Goal: Task Accomplishment & Management: Manage account settings

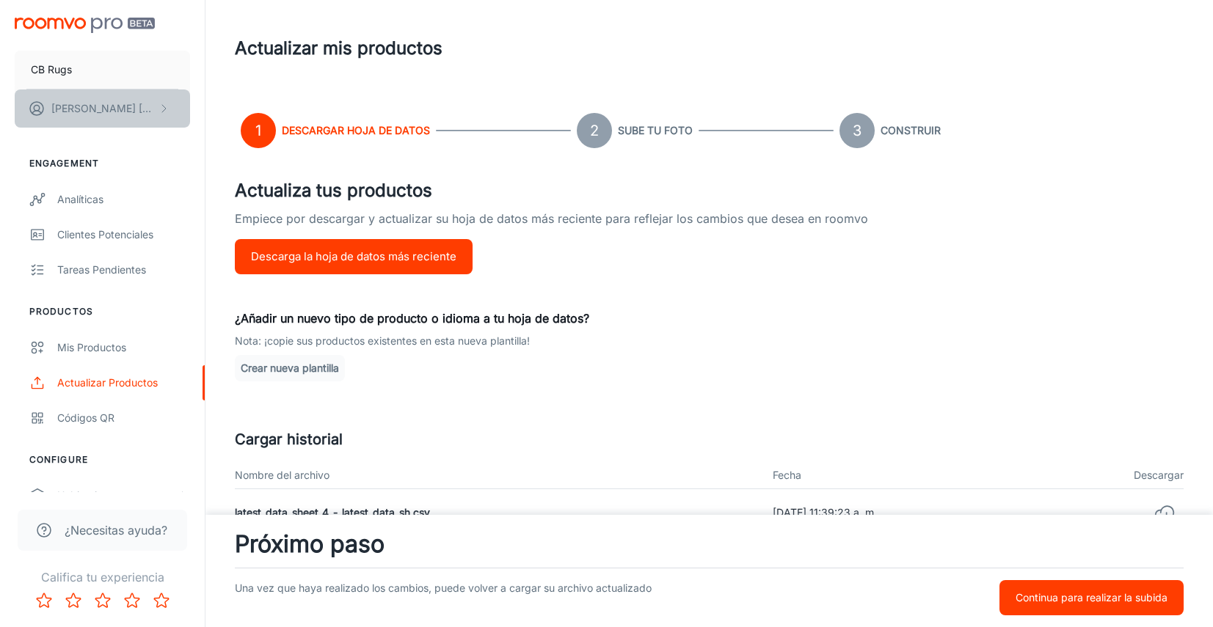
click at [161, 110] on icon "scrollable content" at bounding box center [164, 109] width 12 height 12
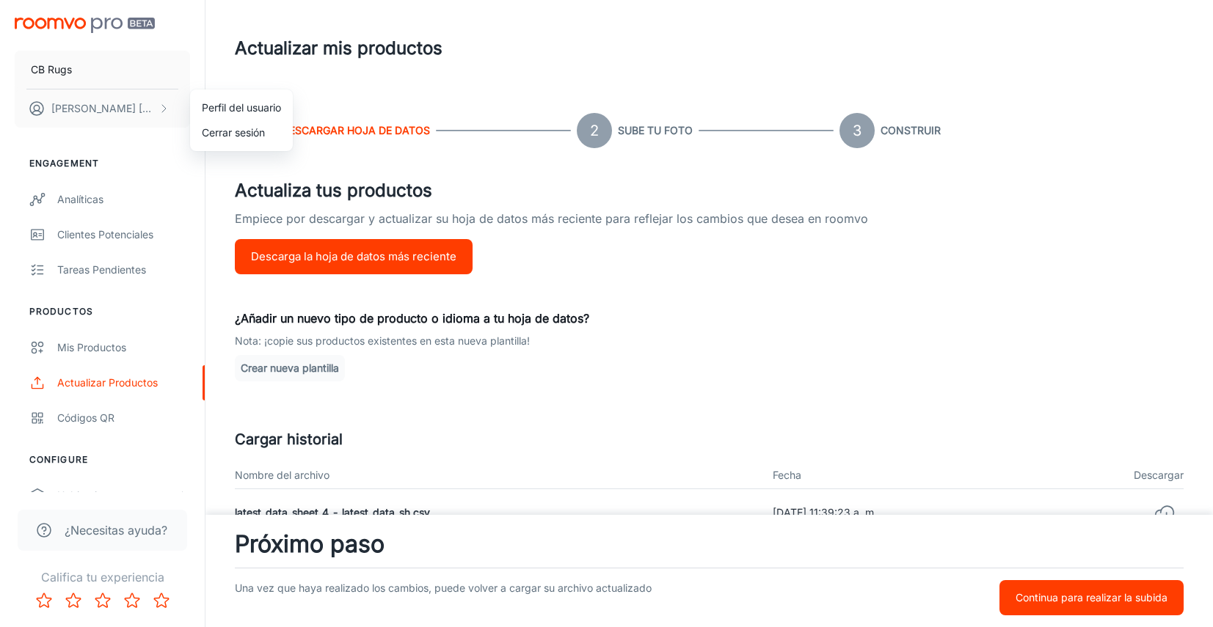
click at [109, 72] on div at bounding box center [606, 313] width 1213 height 627
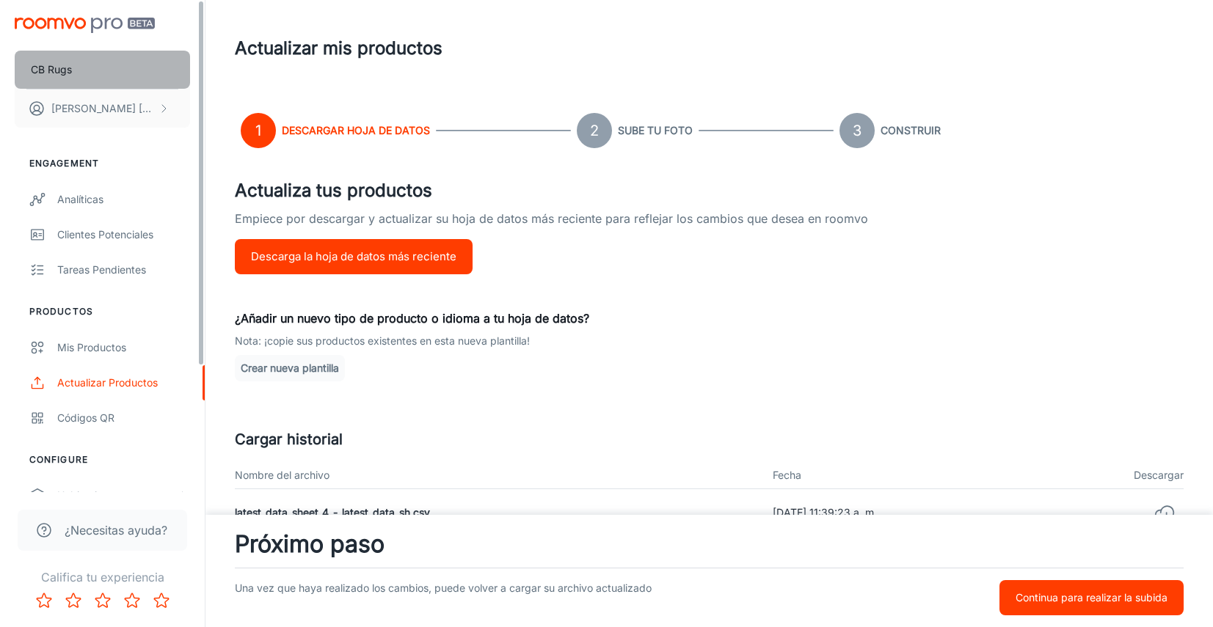
click at [100, 76] on button "CB Rugs" at bounding box center [102, 70] width 175 height 38
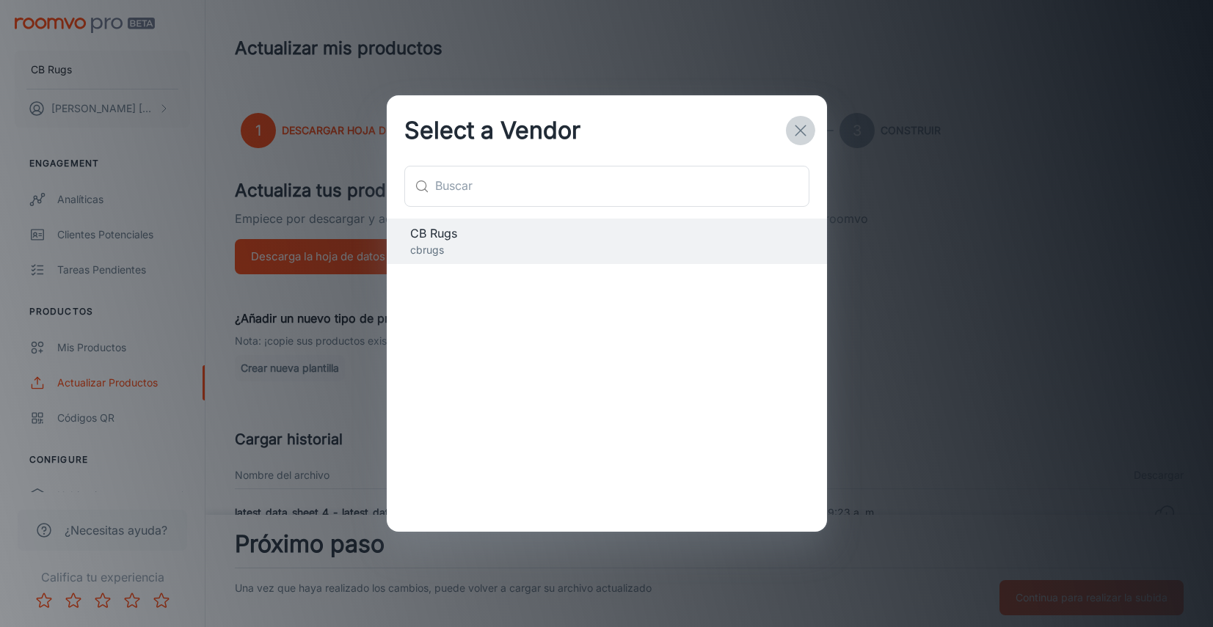
click at [801, 131] on icon "button" at bounding box center [801, 131] width 18 height 18
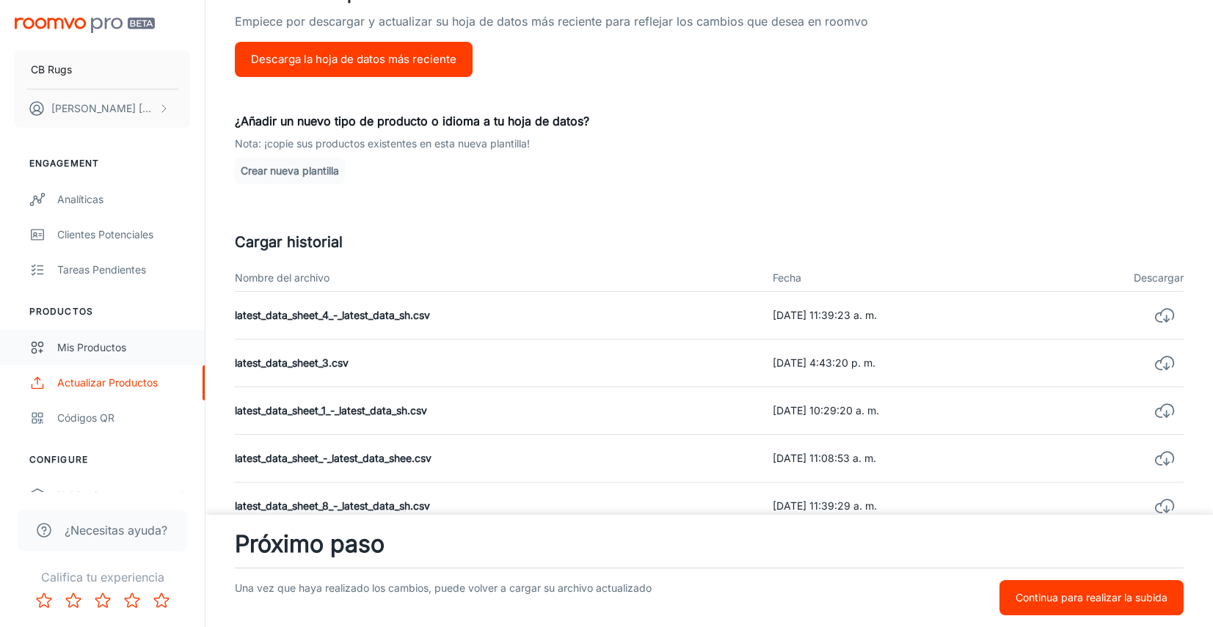
click at [124, 340] on div "Mis productos" at bounding box center [123, 348] width 133 height 16
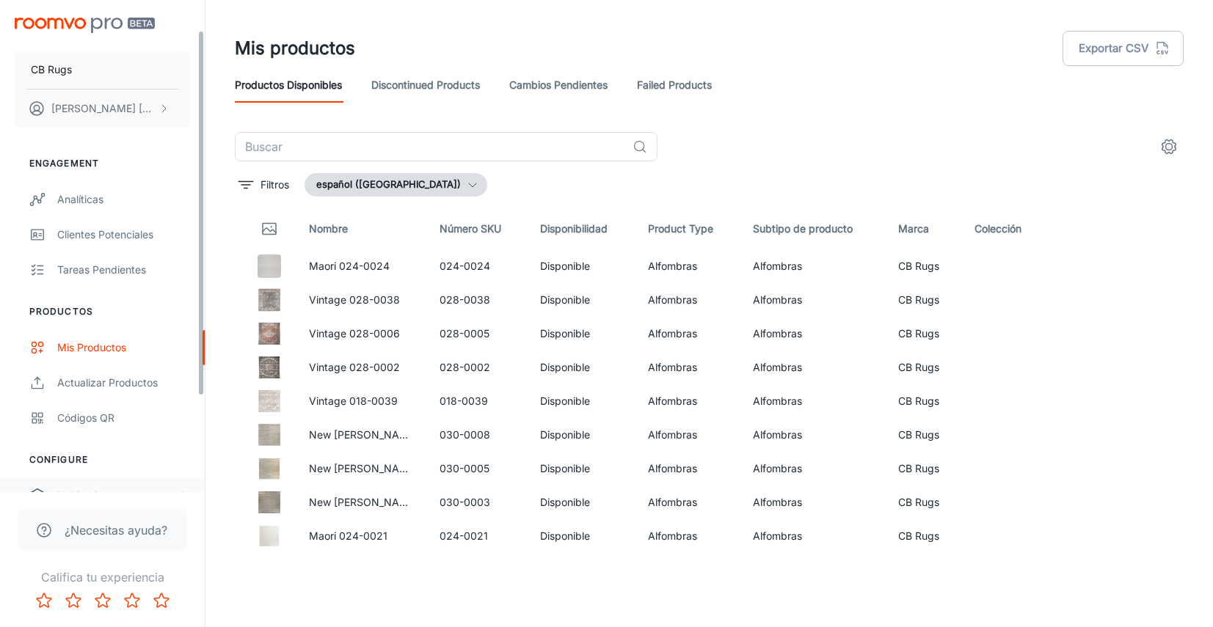
scroll to position [169, 0]
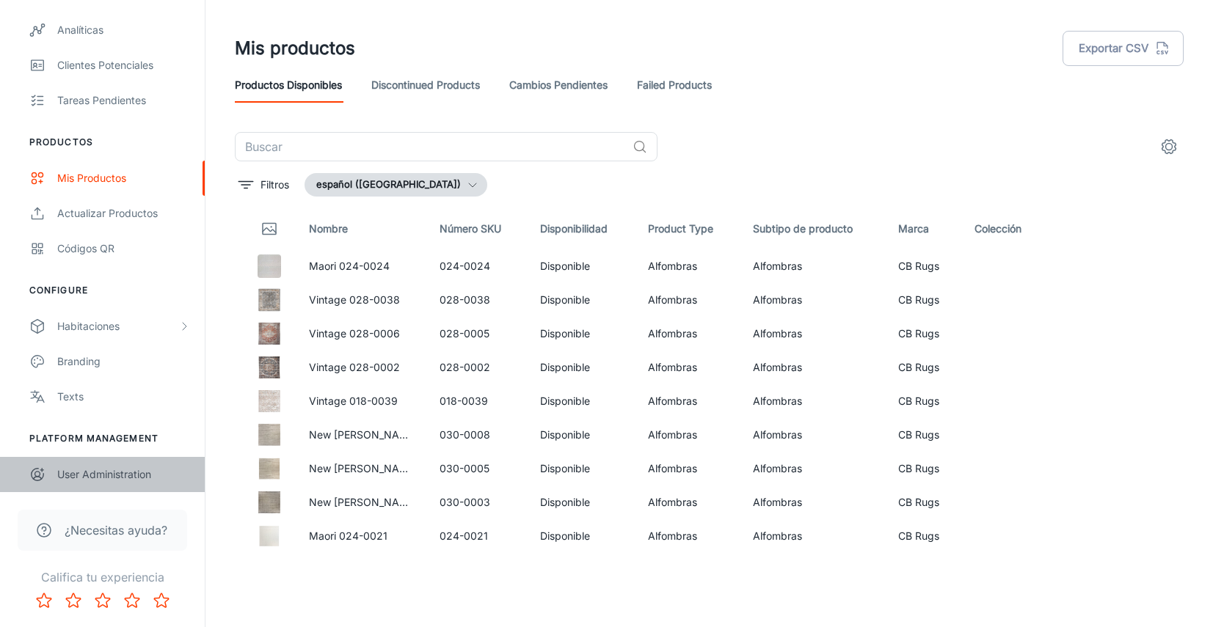
click at [127, 470] on div "User Administration" at bounding box center [123, 475] width 133 height 16
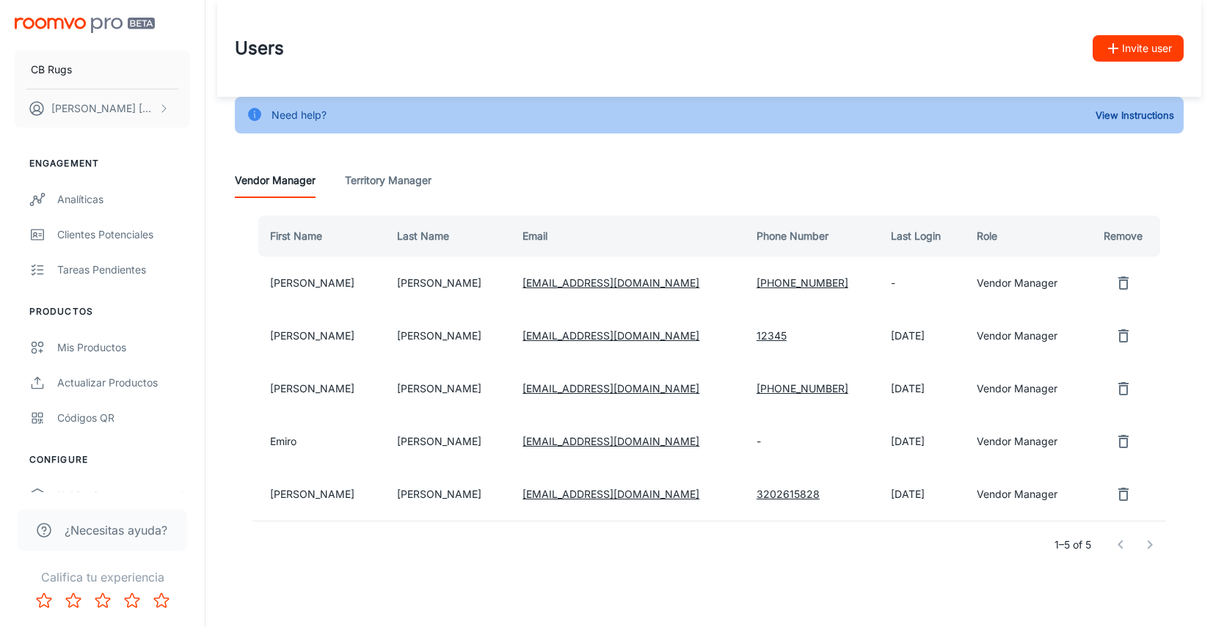
scroll to position [2, 0]
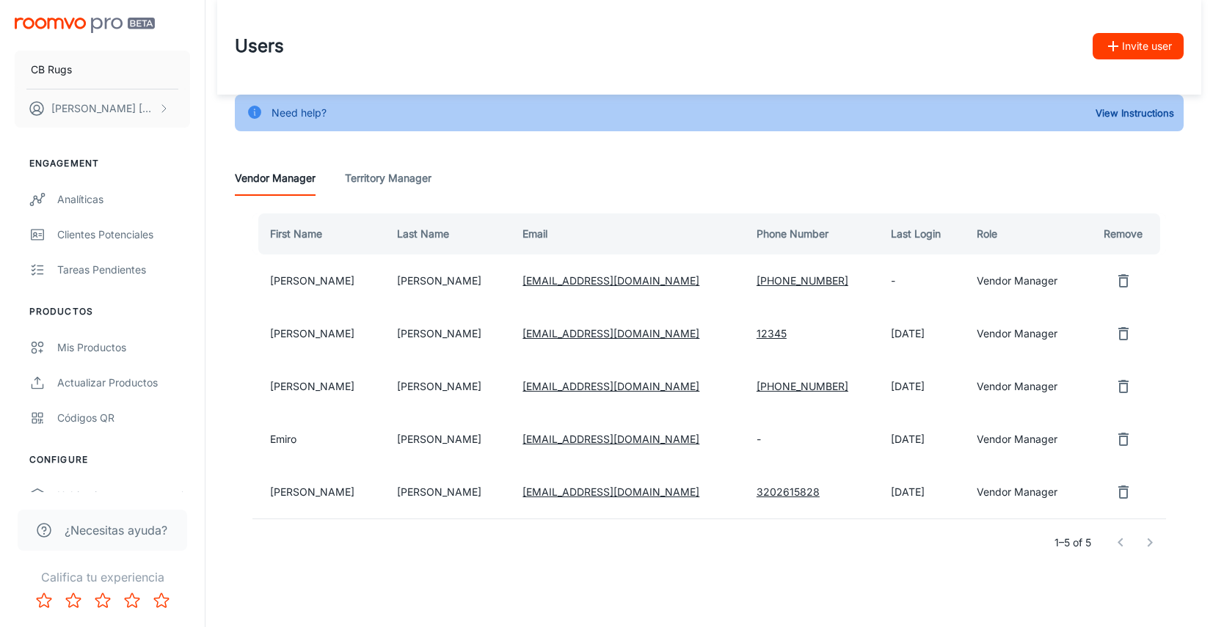
click at [1116, 45] on icon "button" at bounding box center [1113, 46] width 10 height 10
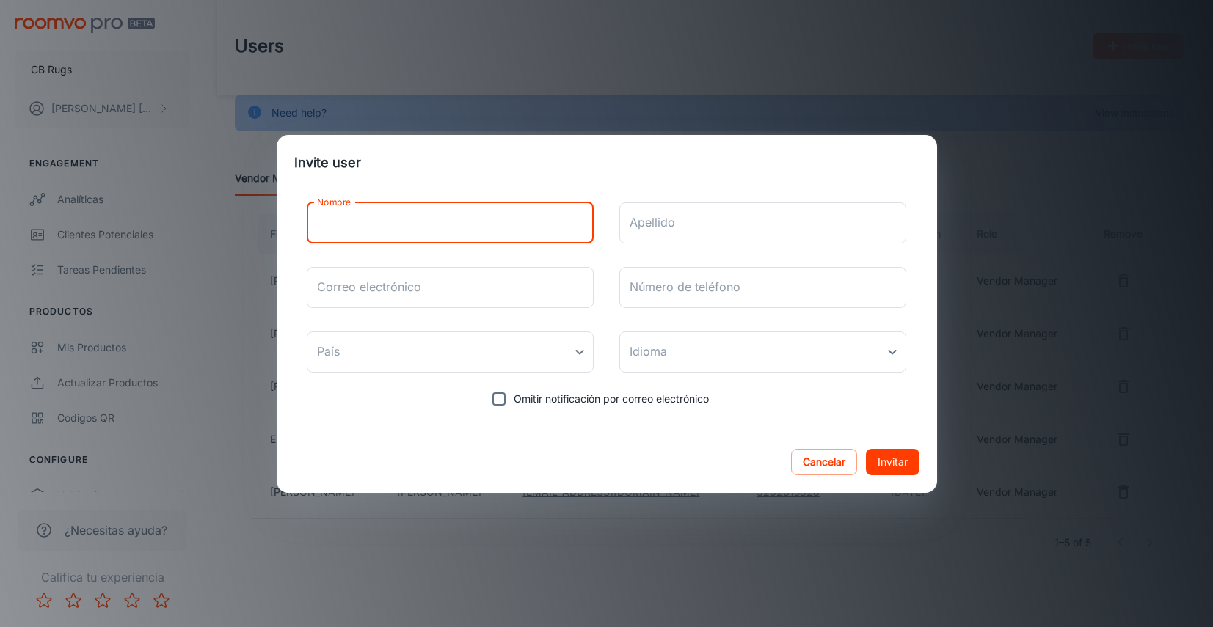
click at [461, 233] on input "Nombre" at bounding box center [451, 222] width 288 height 41
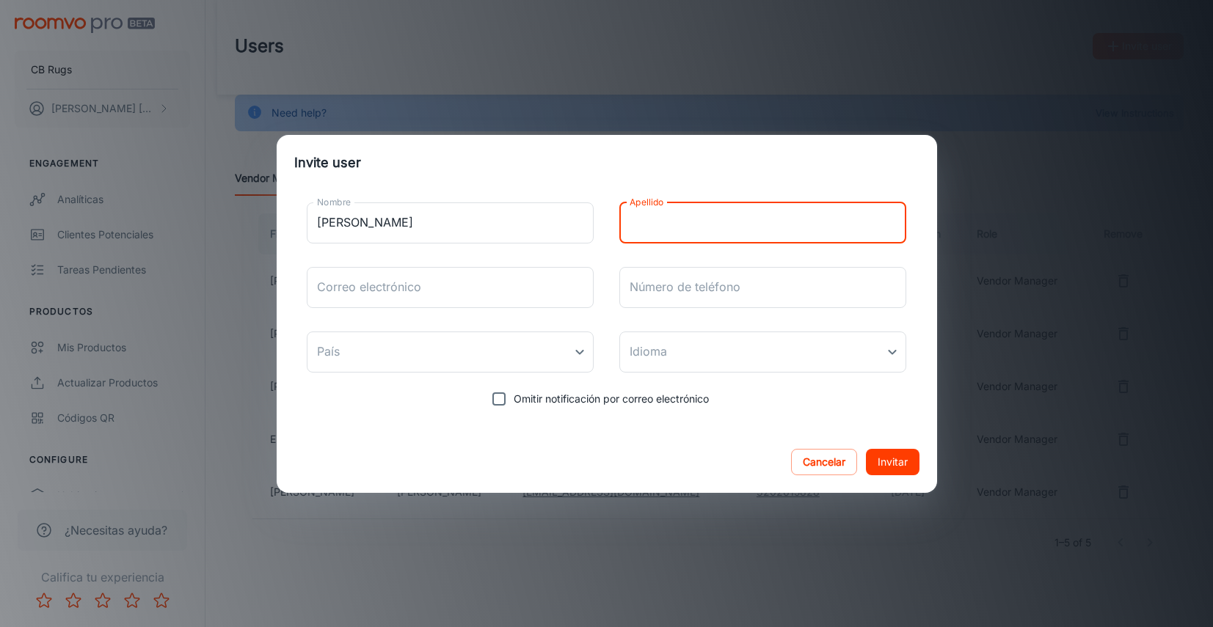
click at [665, 224] on input "Apellido" at bounding box center [763, 222] width 288 height 41
click at [369, 214] on input "[PERSON_NAME]" at bounding box center [451, 222] width 288 height 41
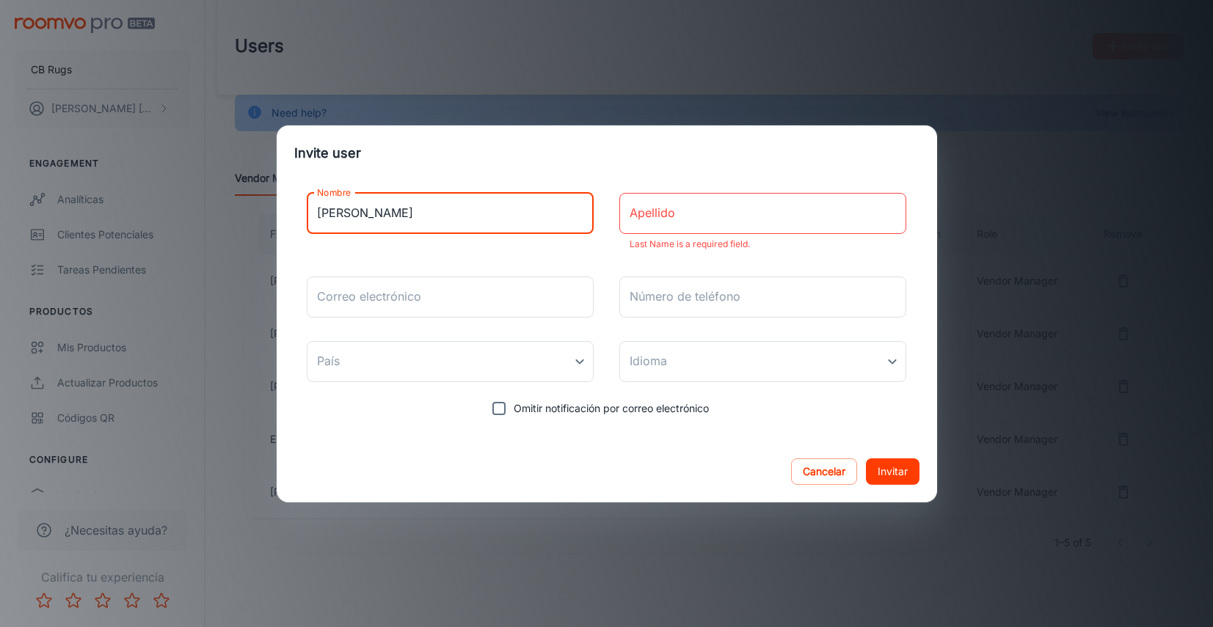
click at [254, 219] on div "Invite user Nombre [PERSON_NAME] Nombre Apellido Apellido Last Name is a requir…" at bounding box center [606, 313] width 1213 height 627
type input "Mercadeo"
click at [718, 216] on input "Apellido" at bounding box center [763, 213] width 288 height 41
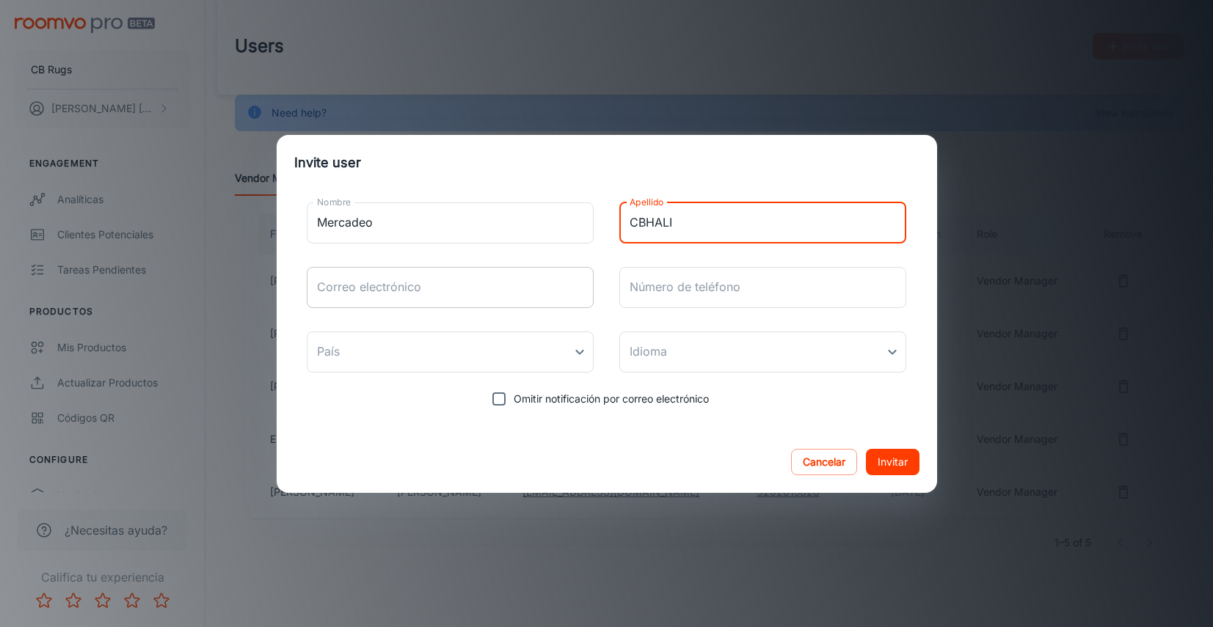
type input "CBHALI"
click at [414, 286] on input "Correo electrónico" at bounding box center [451, 287] width 288 height 41
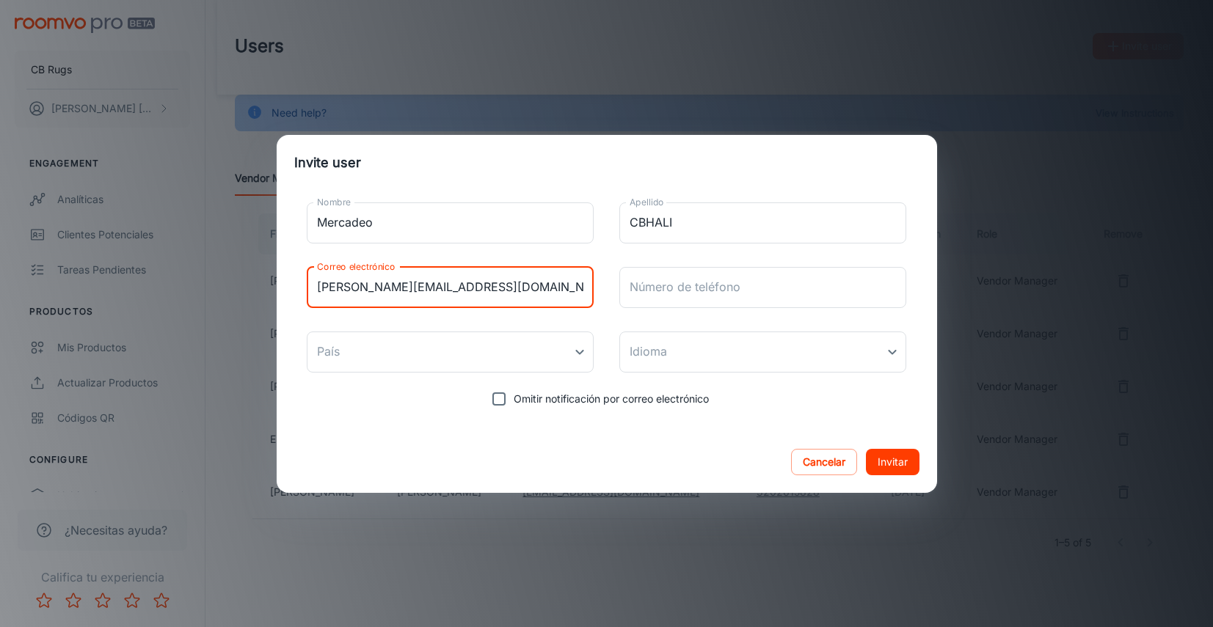
type input "[PERSON_NAME][EMAIL_ADDRESS][DOMAIN_NAME]"
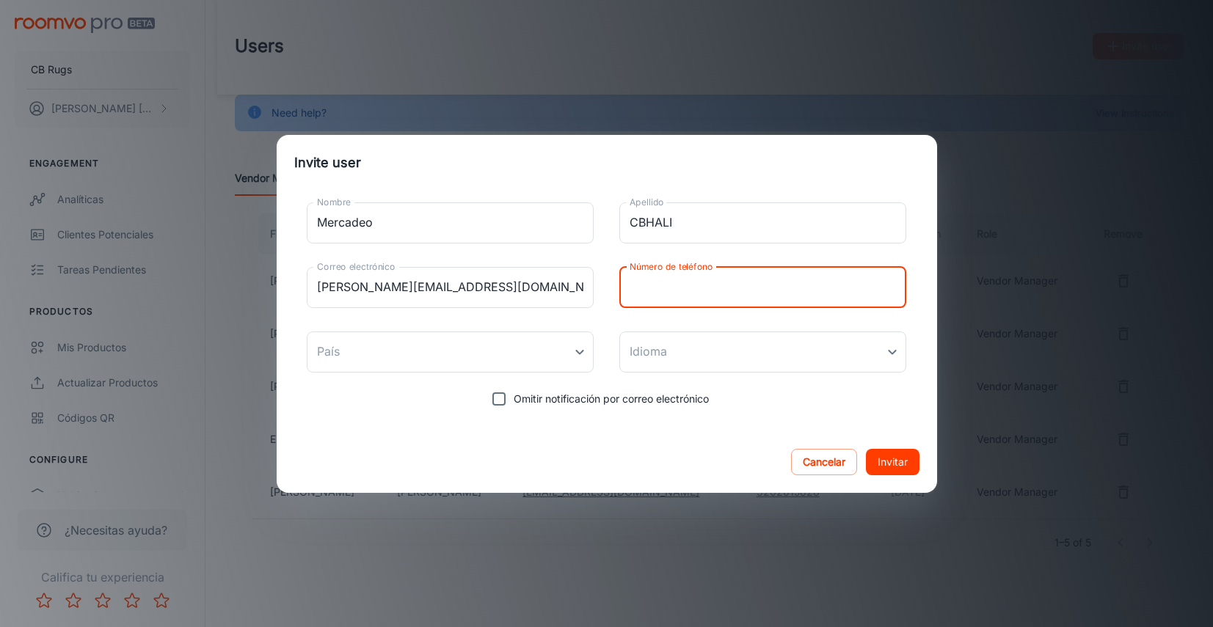
click at [709, 280] on input "Número de teléfono" at bounding box center [763, 287] width 288 height 41
click at [656, 294] on input "Número de teléfono" at bounding box center [763, 287] width 288 height 41
paste input "[PHONE_NUMBER]"
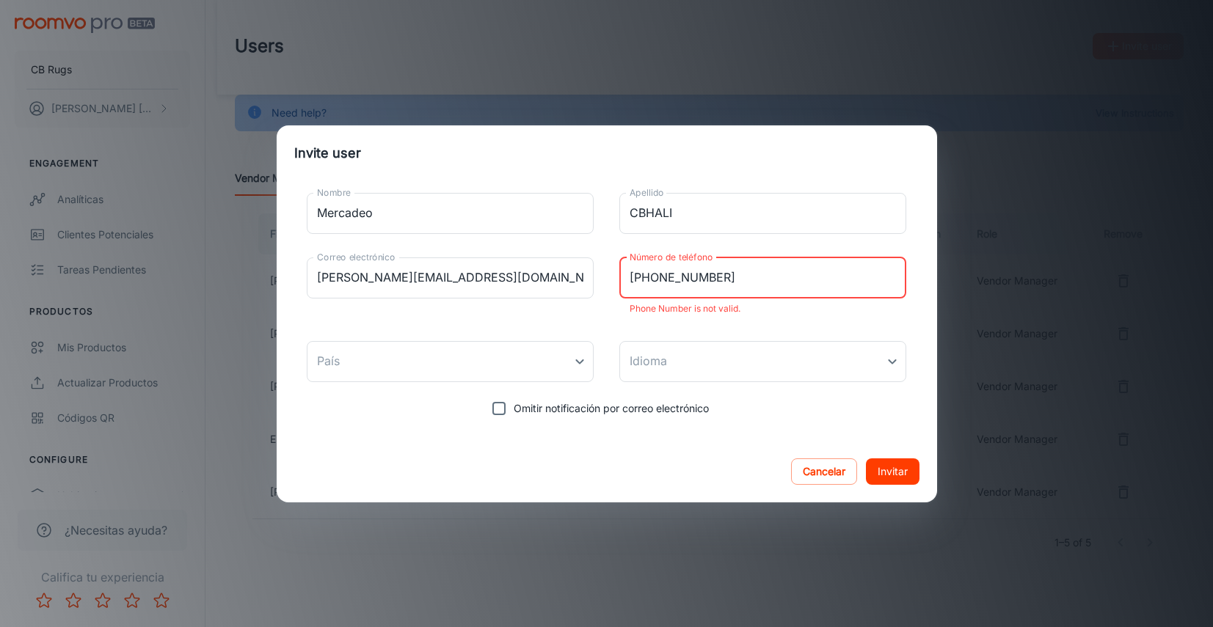
click at [650, 282] on input "[PHONE_NUMBER]" at bounding box center [763, 278] width 288 height 41
drag, startPoint x: 647, startPoint y: 276, endPoint x: 614, endPoint y: 276, distance: 33.0
click at [614, 276] on div "Nombre Mercadeo Nombre Apellido CBHALI Apellido Correo electrónico [PERSON_NAME…" at bounding box center [606, 302] width 625 height 242
click at [636, 278] on input "[PHONE_NUMBER]" at bounding box center [763, 278] width 288 height 41
click at [635, 280] on input "[PHONE_NUMBER]" at bounding box center [763, 278] width 288 height 41
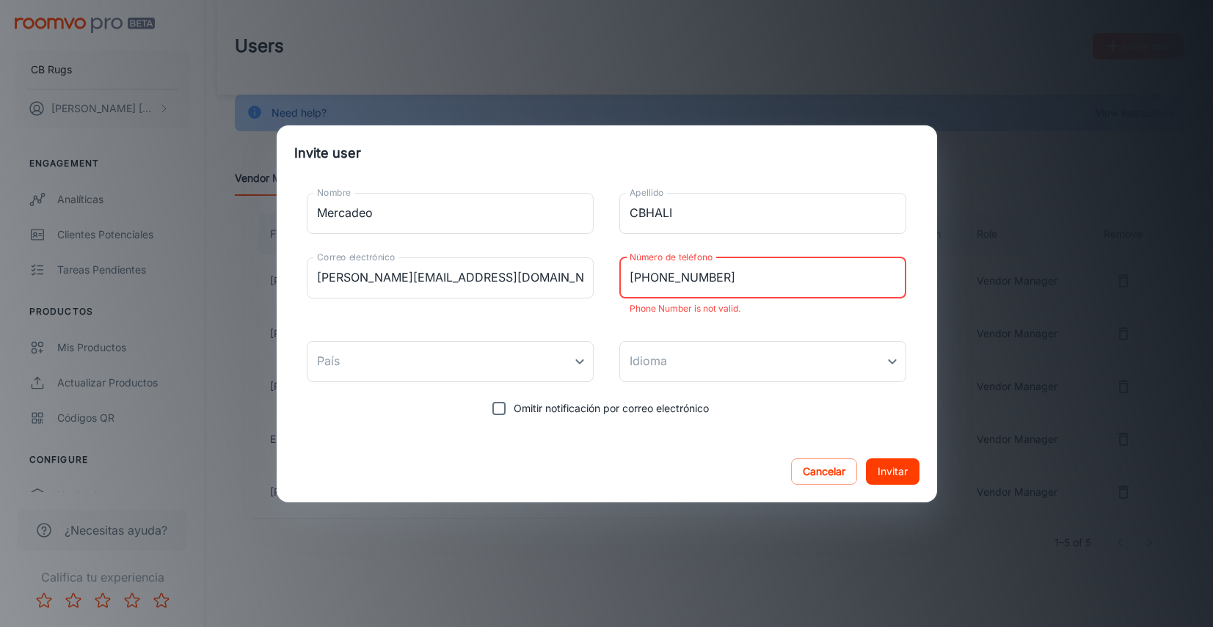
click at [654, 276] on input "[PHONE_NUMBER]" at bounding box center [763, 278] width 288 height 41
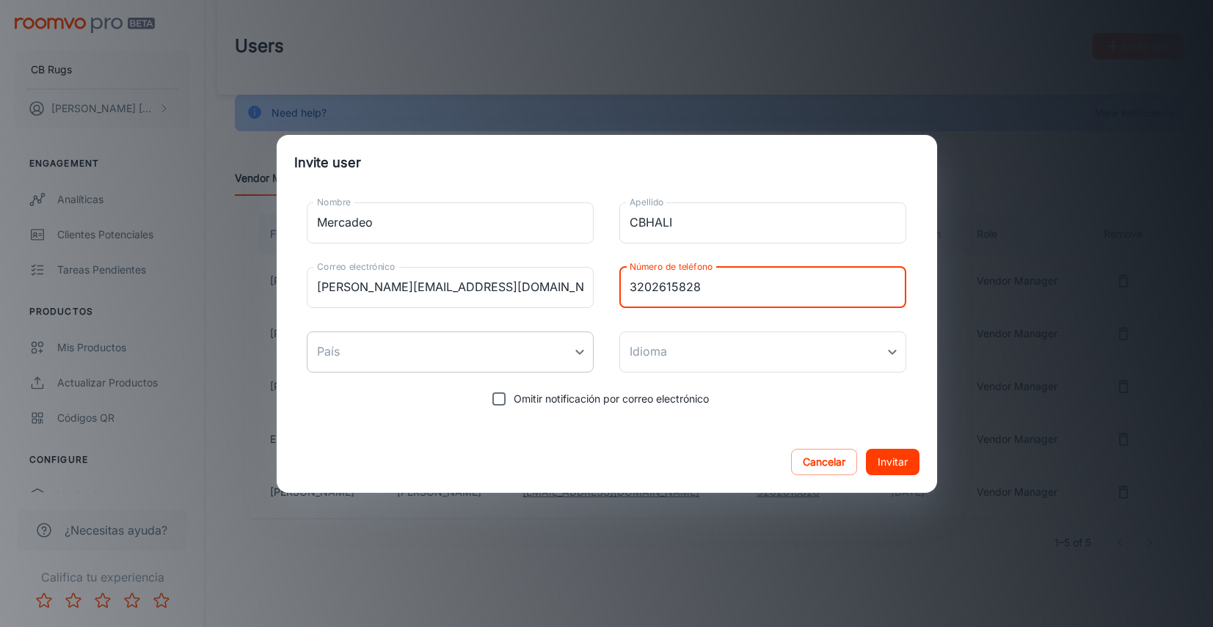
type input "3202615828"
click at [435, 354] on body "CB Rugs [PERSON_NAME] Engagement Analíticas Clientes potenciales Tareas pendien…" at bounding box center [606, 311] width 1213 height 627
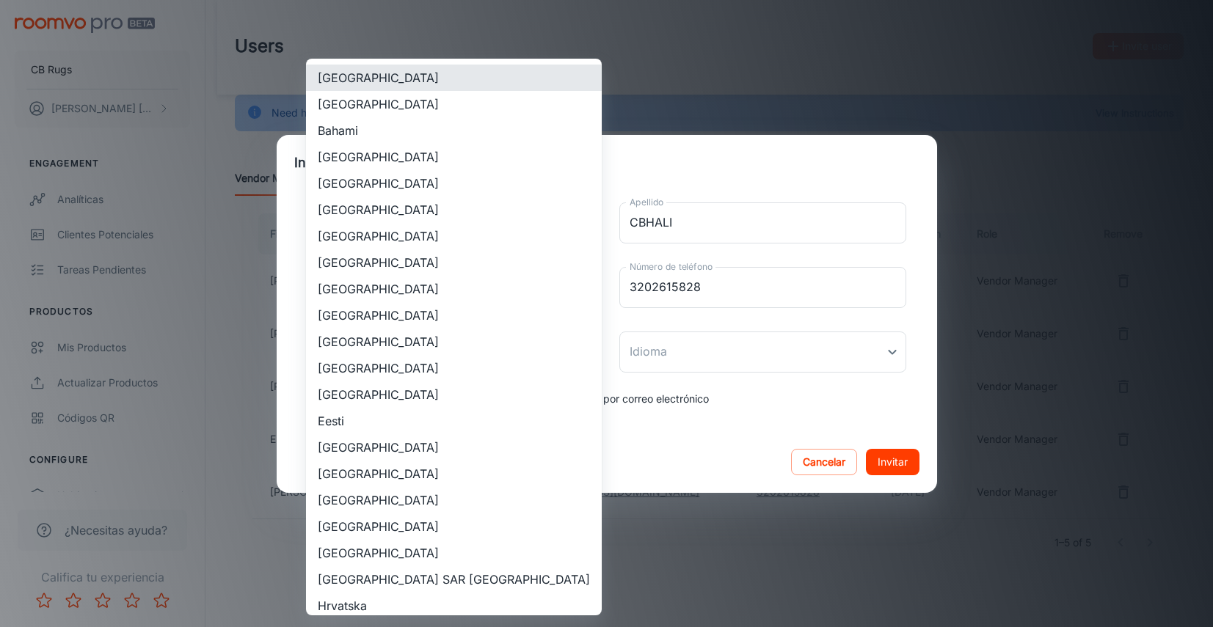
click at [388, 340] on li "[GEOGRAPHIC_DATA]" at bounding box center [454, 342] width 296 height 26
type input "[GEOGRAPHIC_DATA]"
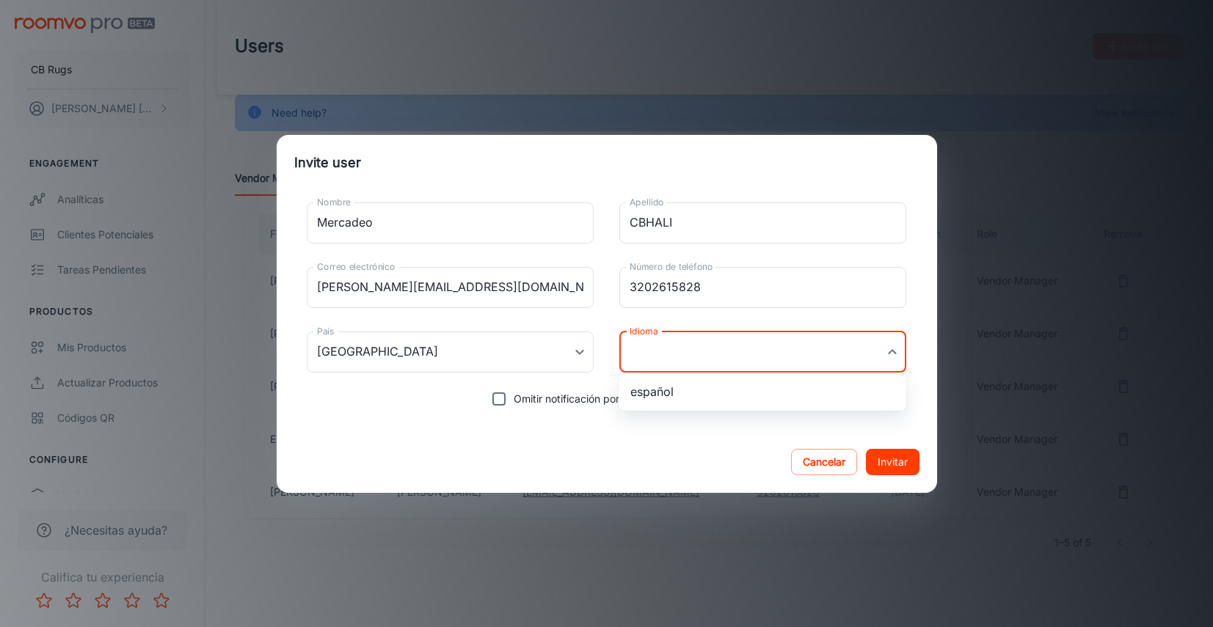
click at [737, 359] on body "CB Rugs [PERSON_NAME] Engagement Analíticas Clientes potenciales Tareas pendien…" at bounding box center [606, 311] width 1213 height 627
click at [665, 397] on li "español" at bounding box center [762, 392] width 288 height 26
type input "es-co"
click at [500, 401] on input "Omitir notificación por correo electrónico" at bounding box center [498, 398] width 29 height 29
checkbox input "true"
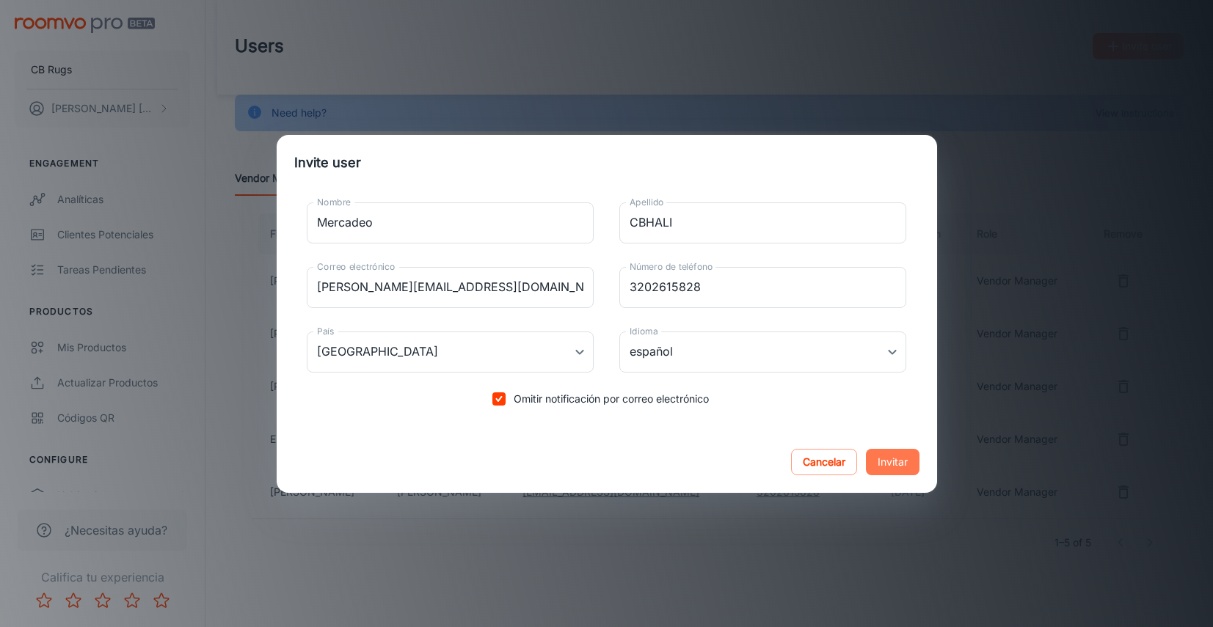
click at [897, 457] on button "Invitar" at bounding box center [893, 462] width 54 height 26
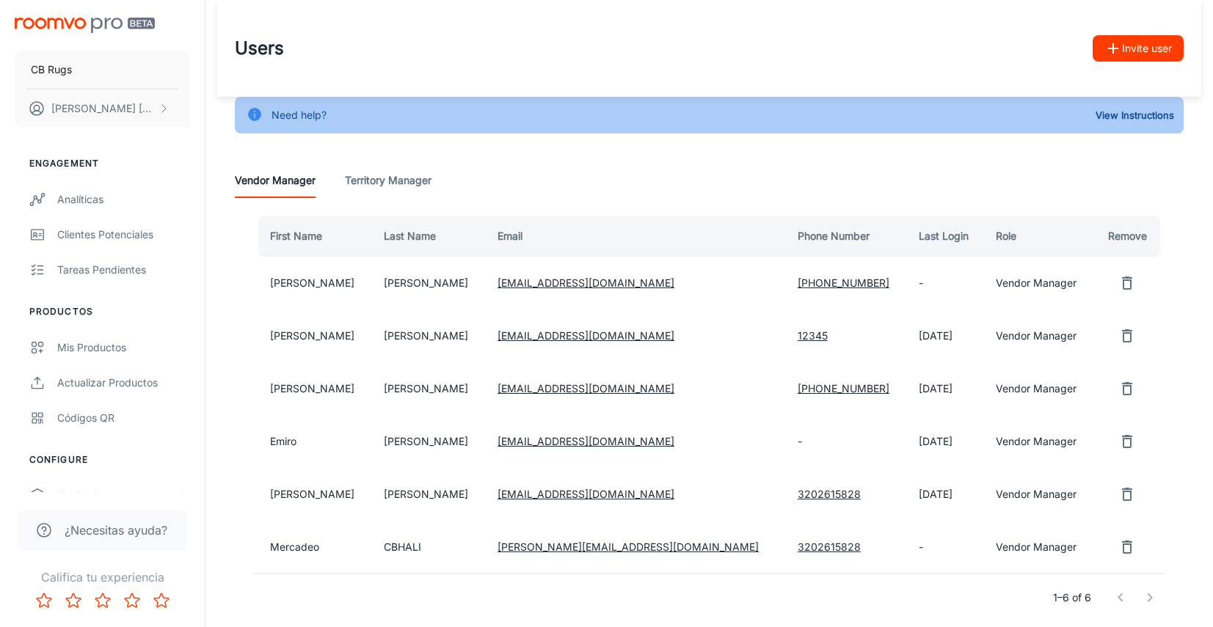
scroll to position [70, 0]
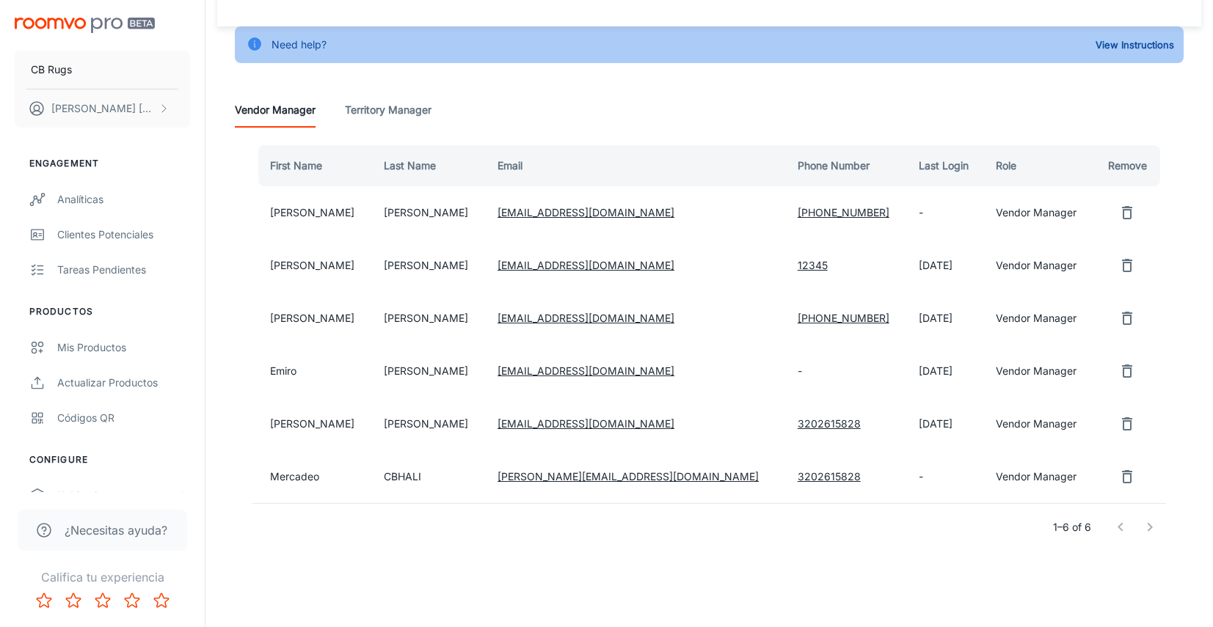
click at [511, 478] on link "[PERSON_NAME][EMAIL_ADDRESS][DOMAIN_NAME]" at bounding box center [627, 476] width 261 height 12
click at [295, 478] on td "Mercadeo" at bounding box center [312, 476] width 120 height 53
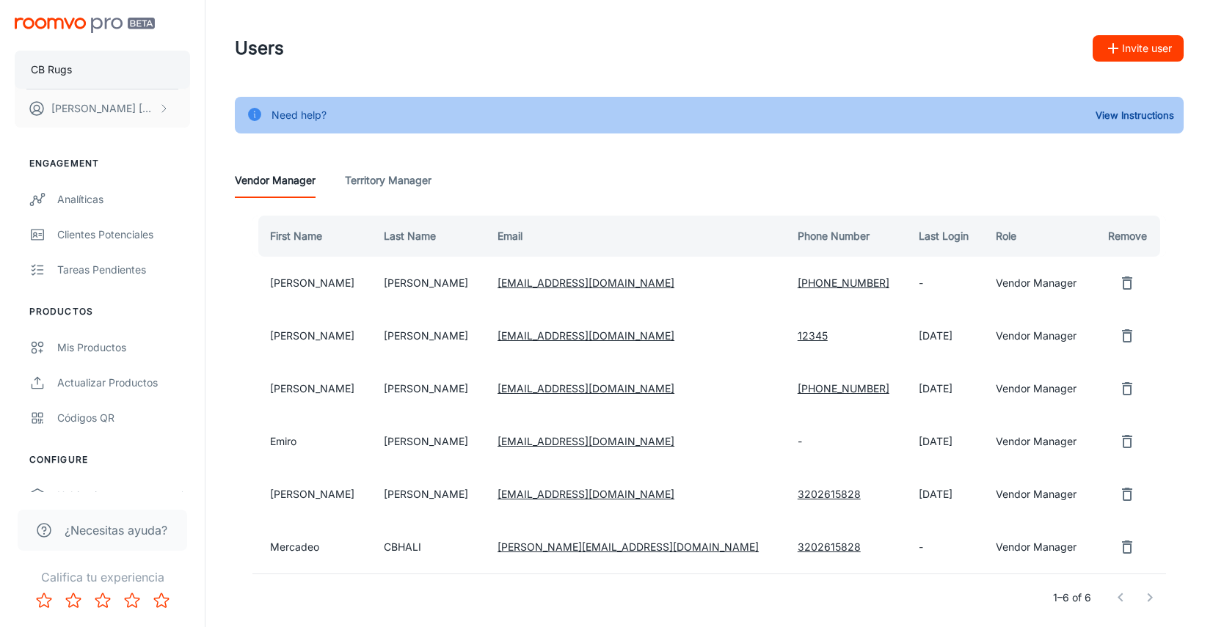
click at [141, 67] on button "CB Rugs" at bounding box center [102, 70] width 175 height 38
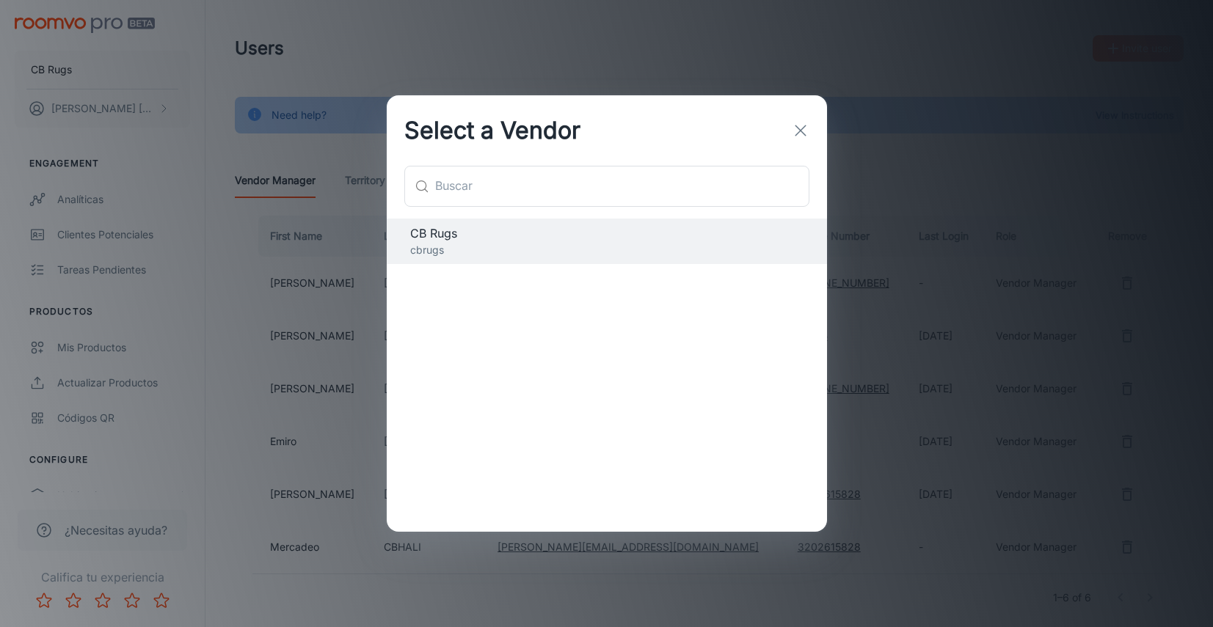
click at [795, 131] on icon "button" at bounding box center [801, 131] width 18 height 18
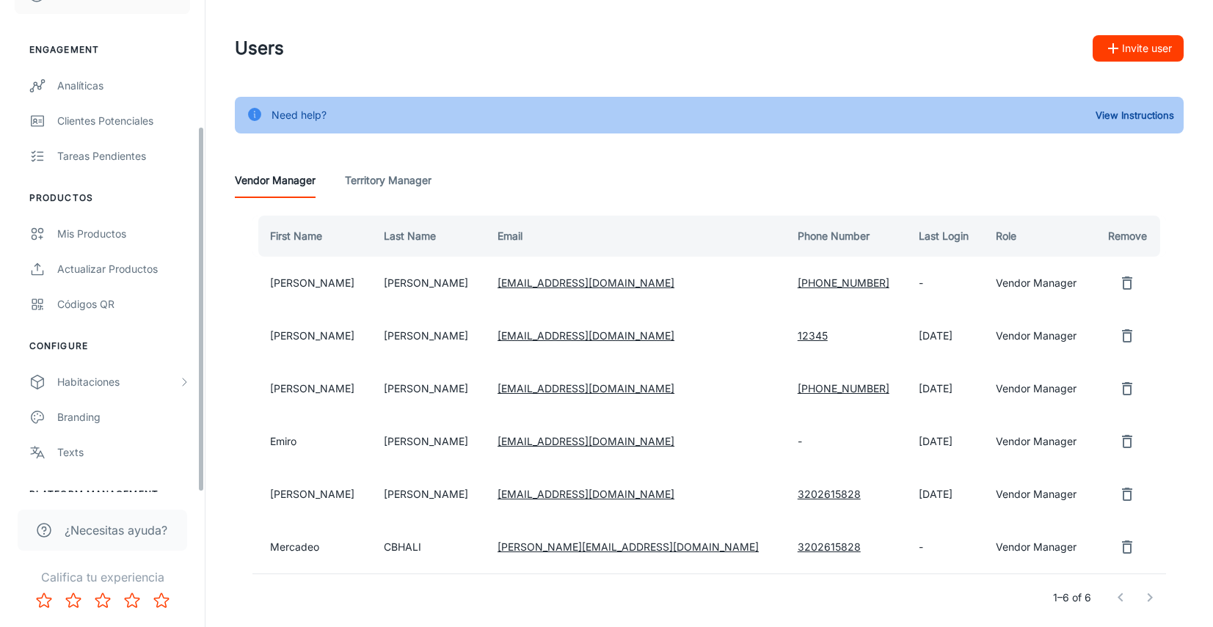
scroll to position [169, 0]
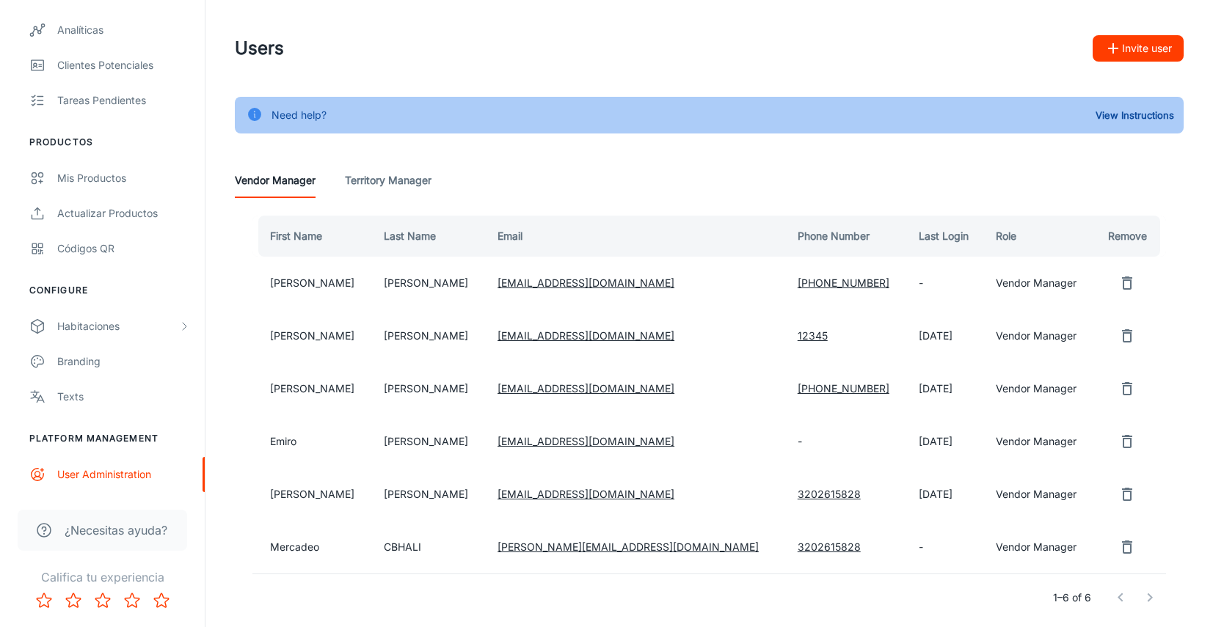
click at [1123, 440] on icon "remove user" at bounding box center [1127, 441] width 10 height 13
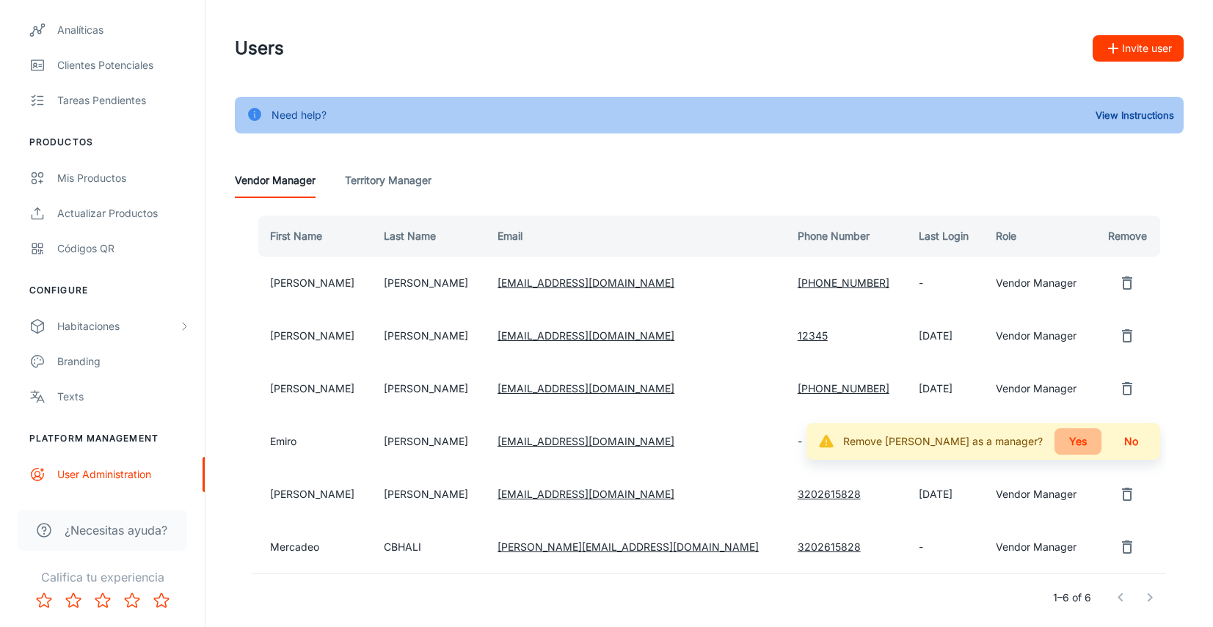
click at [1082, 445] on button "Yes" at bounding box center [1077, 441] width 47 height 26
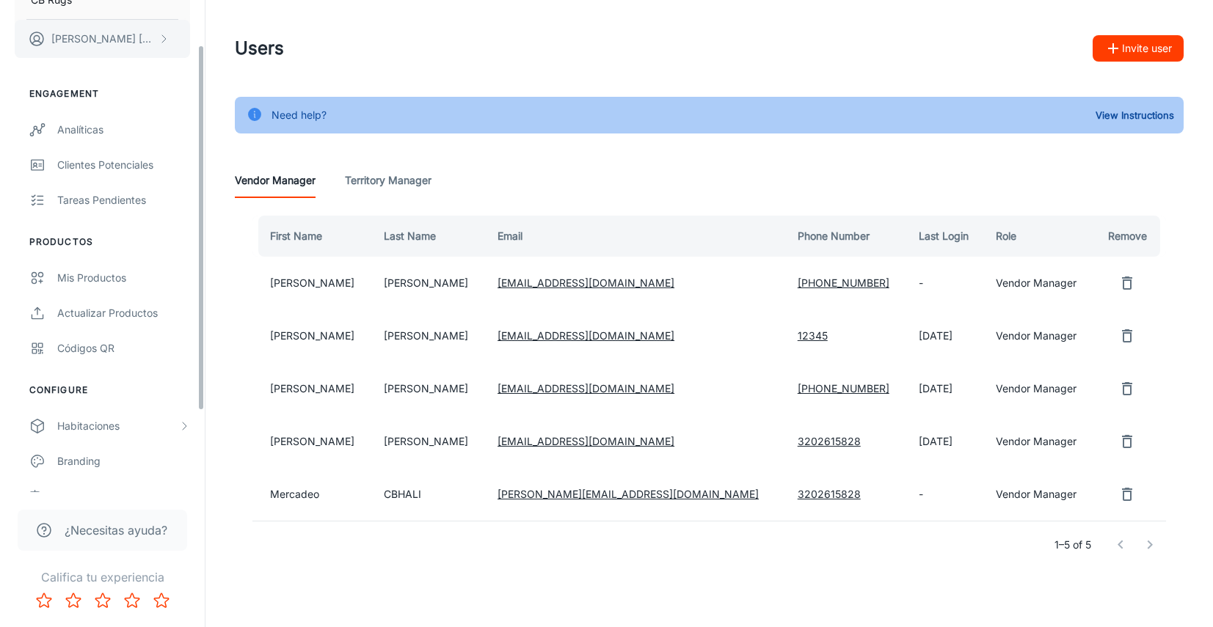
scroll to position [51, 0]
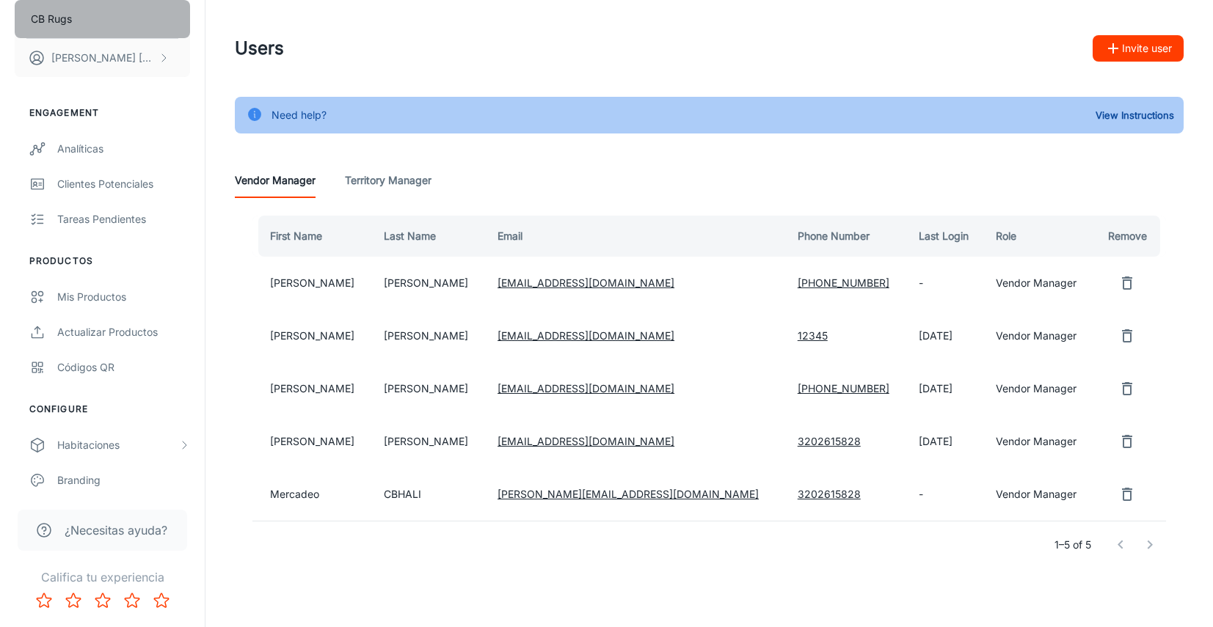
click at [101, 23] on button "CB Rugs" at bounding box center [102, 19] width 175 height 38
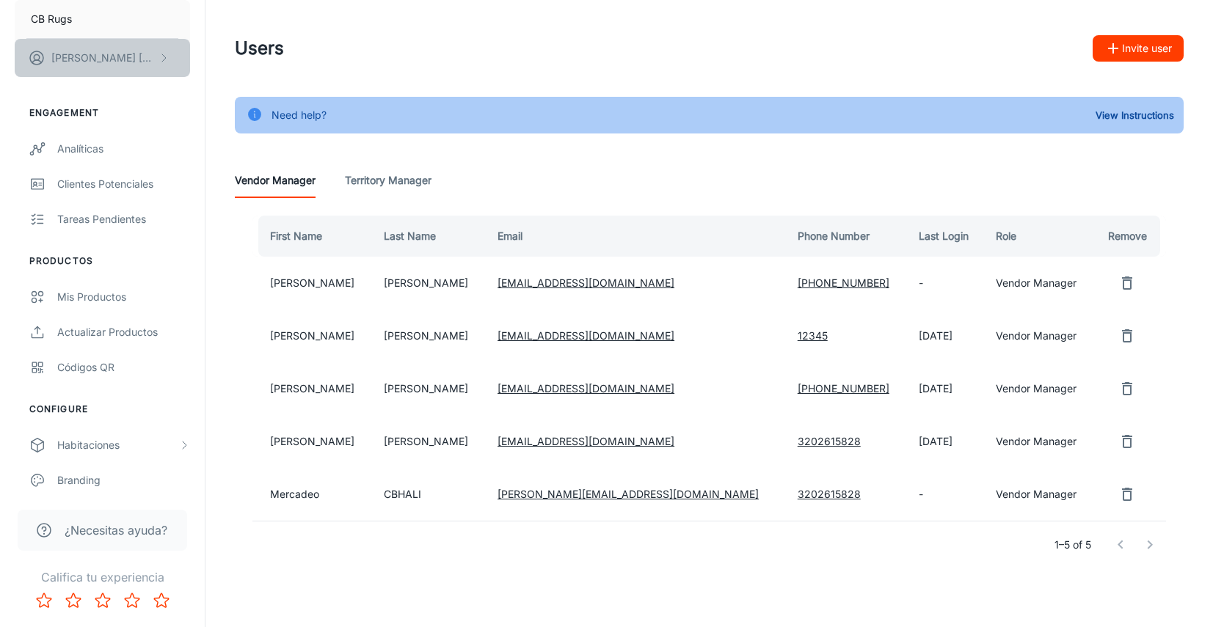
click at [80, 57] on p "[PERSON_NAME]" at bounding box center [102, 58] width 103 height 16
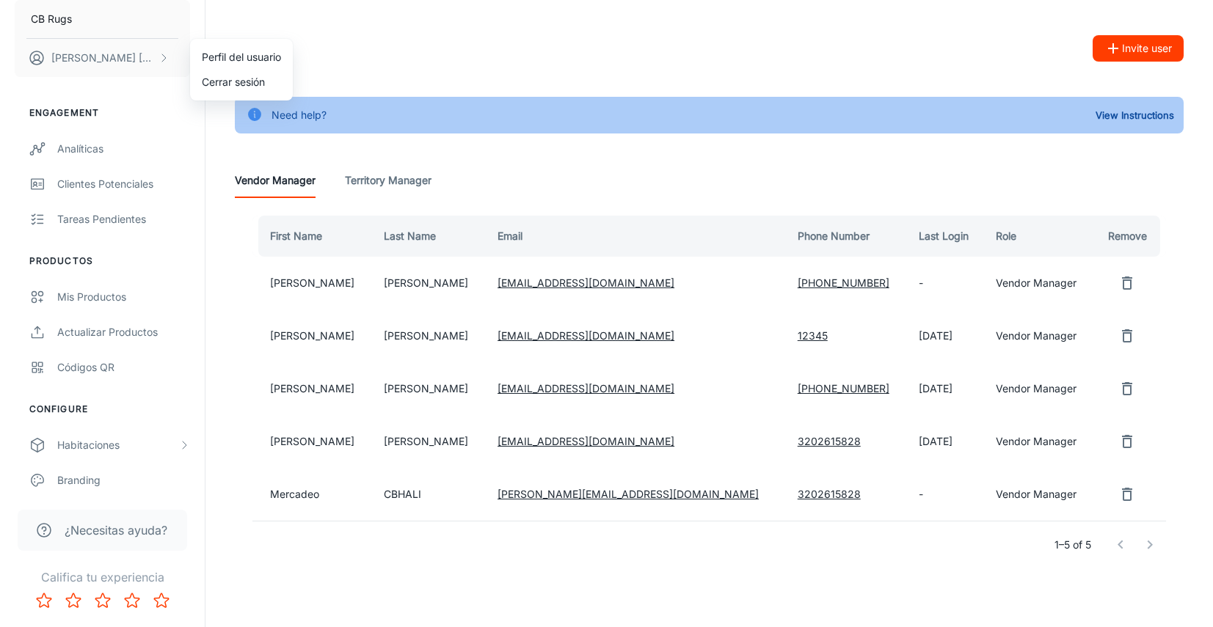
click at [261, 59] on li "Perfil del usuario" at bounding box center [241, 57] width 103 height 25
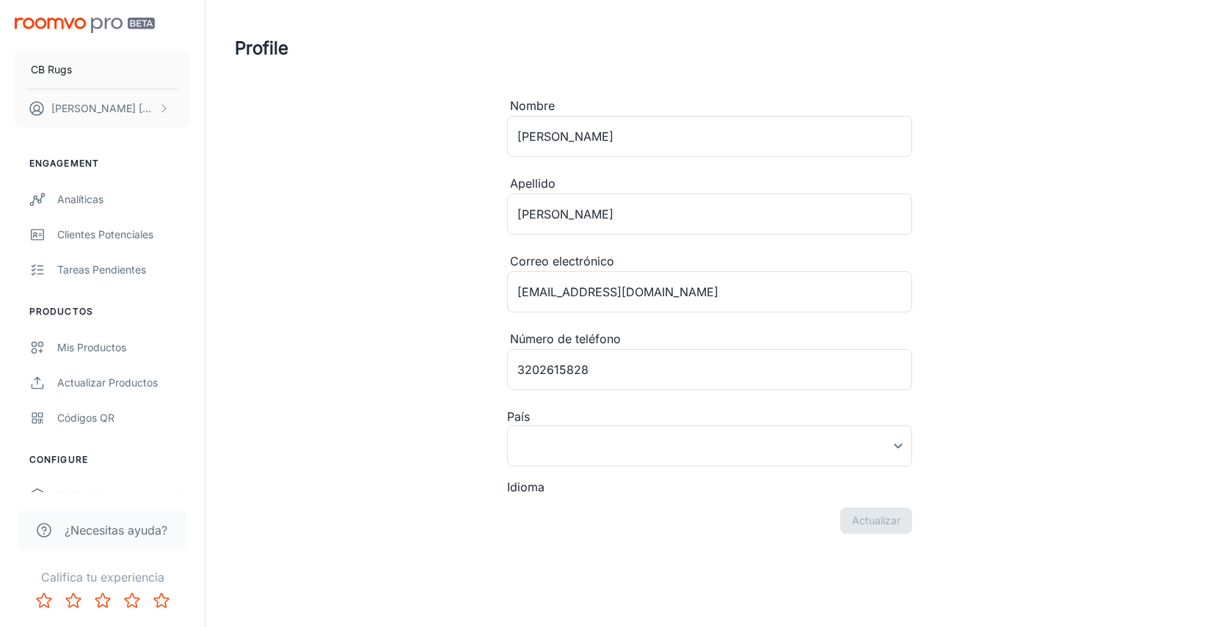
type input "[GEOGRAPHIC_DATA]"
click at [79, 67] on button "CB Rugs" at bounding box center [102, 70] width 175 height 38
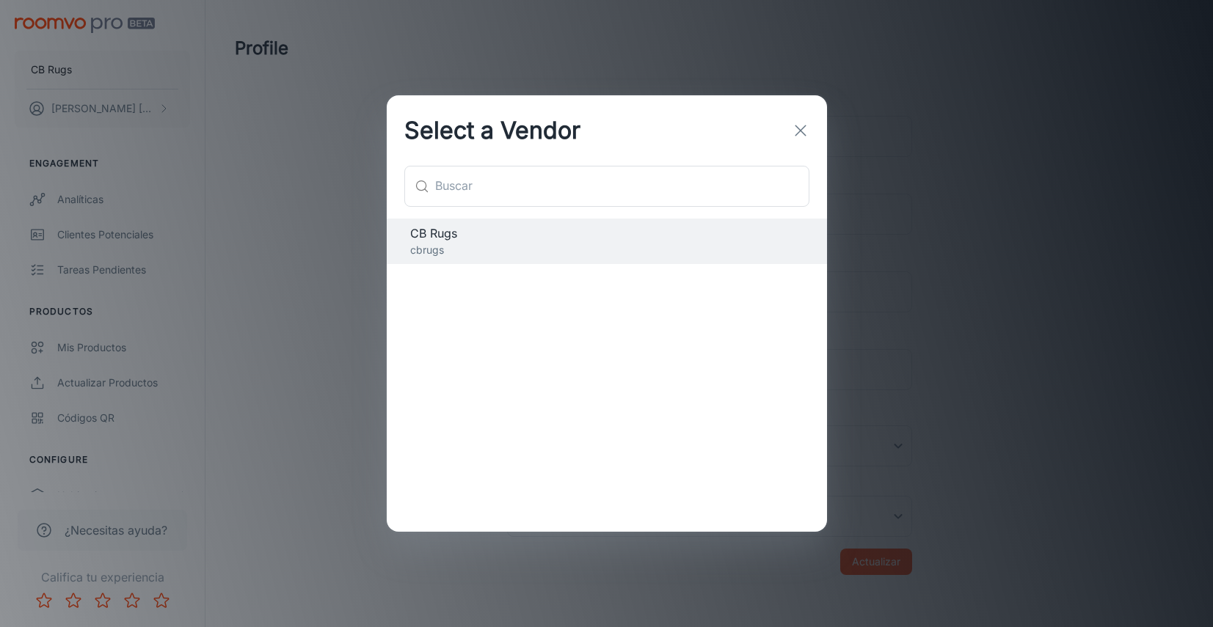
click at [808, 128] on icon "button" at bounding box center [801, 131] width 18 height 18
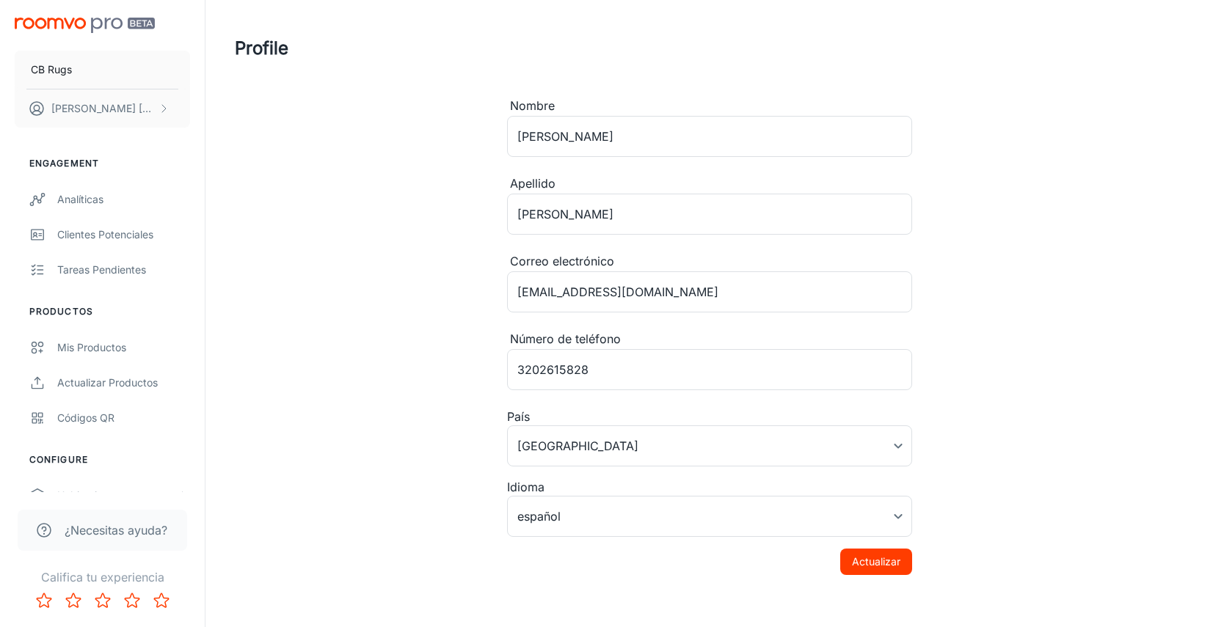
click at [146, 25] on img "scrollable content" at bounding box center [85, 25] width 140 height 15
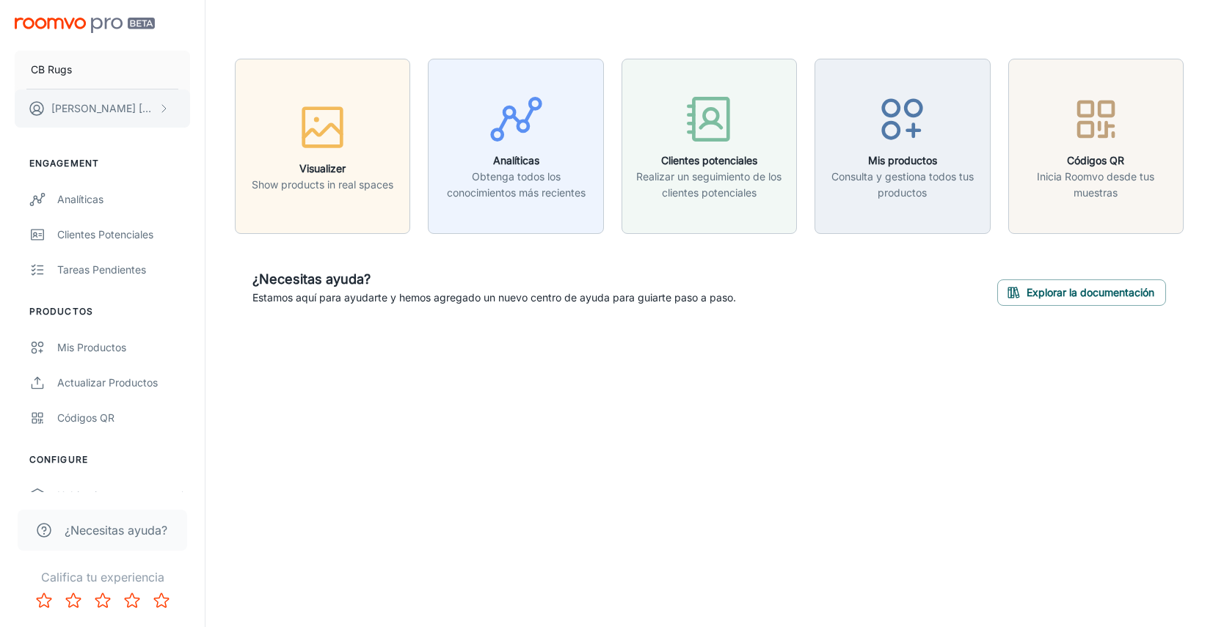
click at [162, 106] on icon "scrollable content" at bounding box center [164, 109] width 12 height 12
click at [216, 137] on li "Cerrar sesión" at bounding box center [241, 132] width 103 height 25
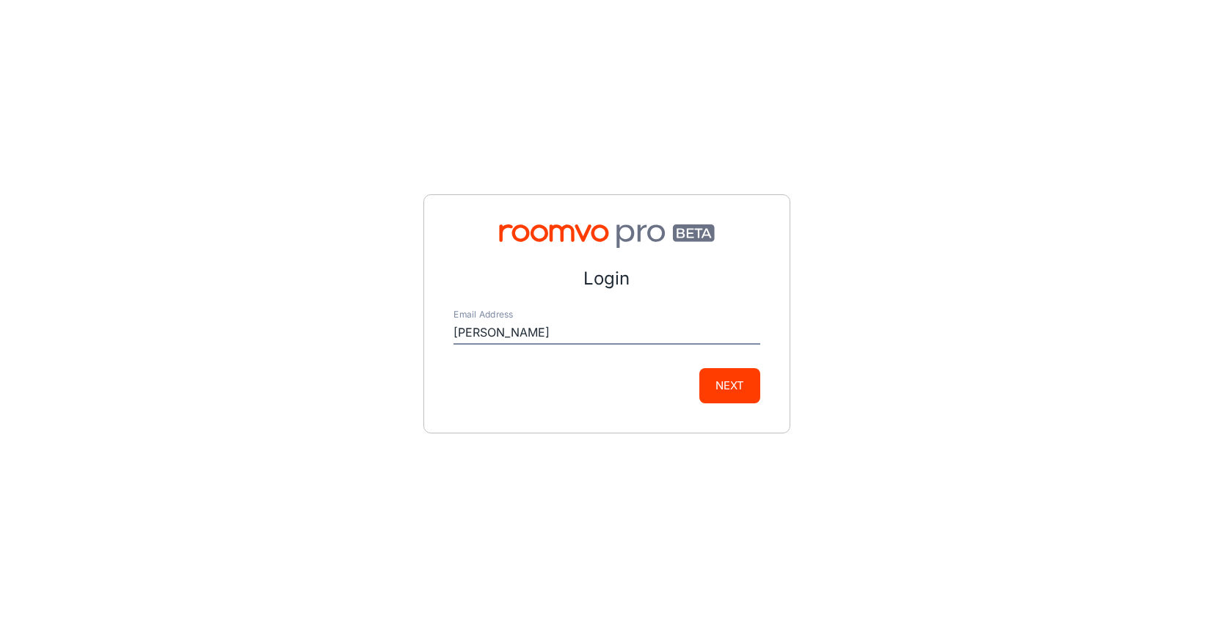
type input "[PERSON_NAME][EMAIL_ADDRESS][DOMAIN_NAME]"
click at [740, 385] on button "Next" at bounding box center [729, 385] width 61 height 35
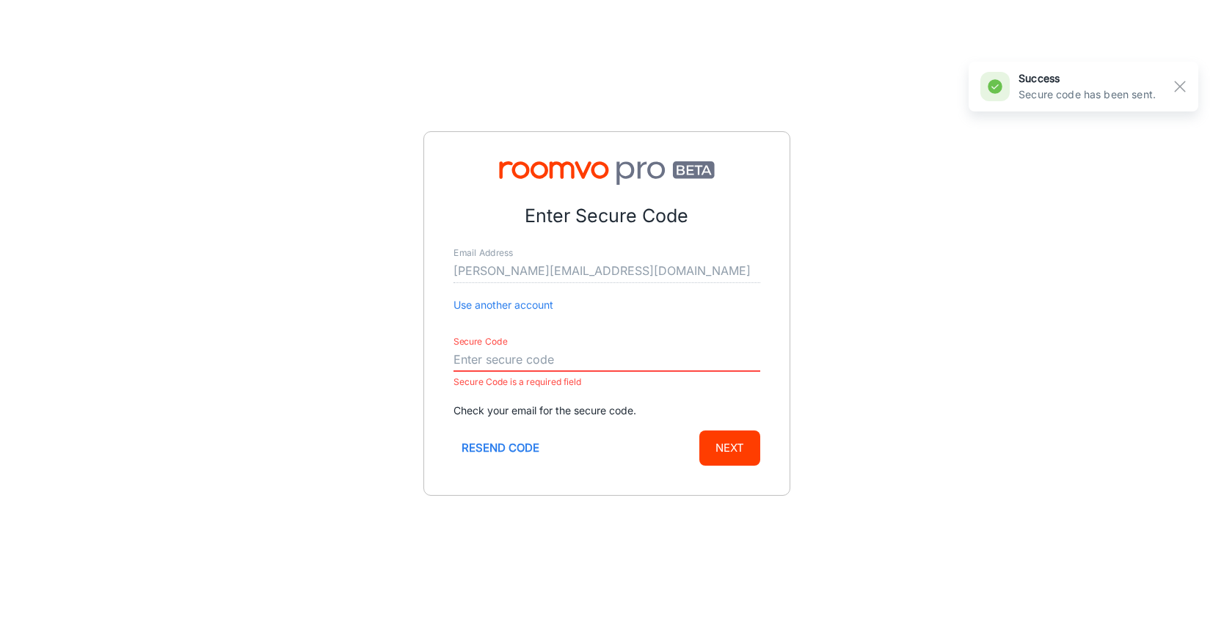
click at [543, 357] on input "Secure Code" at bounding box center [606, 359] width 307 height 23
paste input "246943"
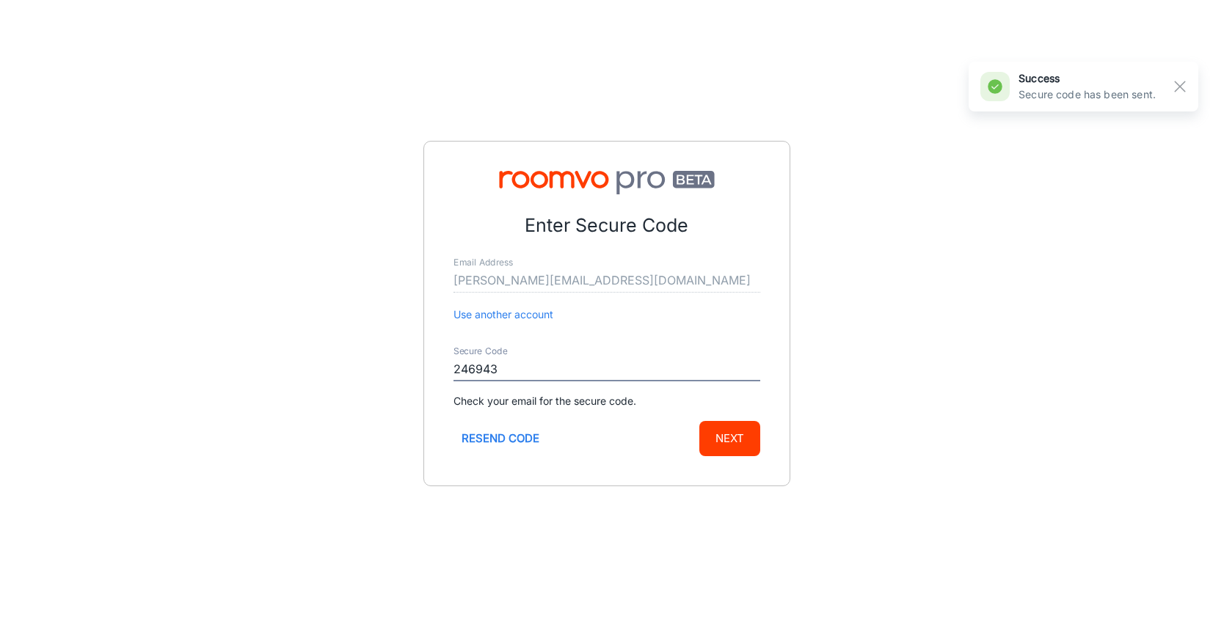
type input "246943"
click at [718, 418] on form "Enter Secure Code Email Address [PERSON_NAME][EMAIL_ADDRESS][DOMAIN_NAME] Use a…" at bounding box center [606, 334] width 307 height 244
click at [723, 428] on button "Next" at bounding box center [729, 438] width 61 height 35
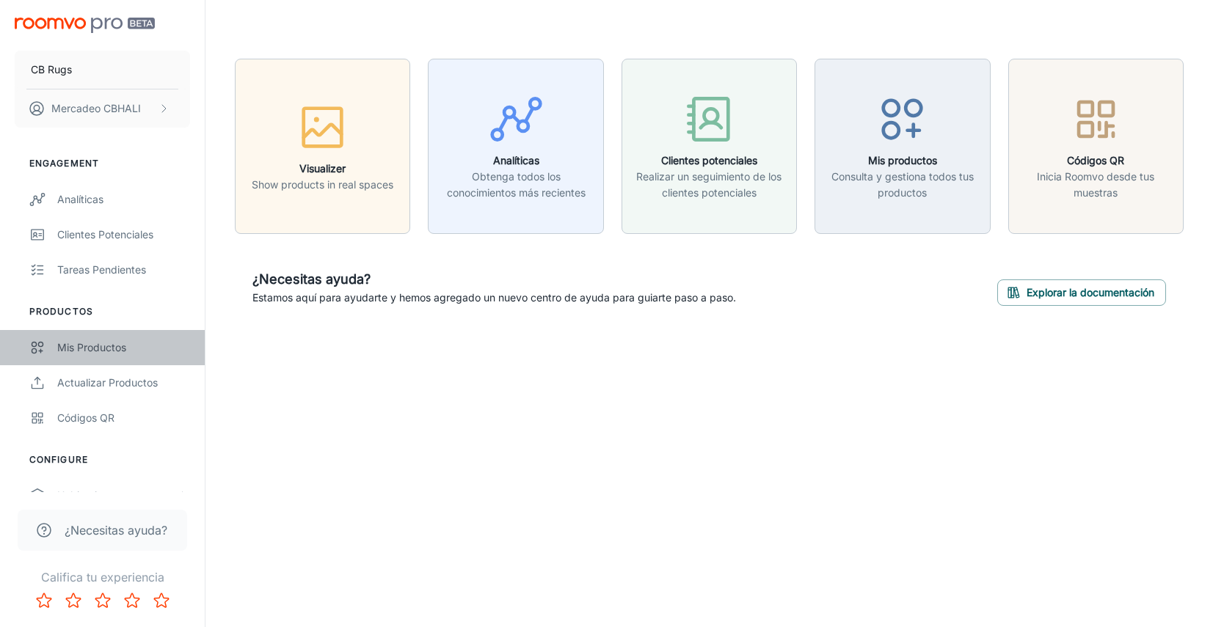
click at [107, 341] on div "Mis productos" at bounding box center [123, 348] width 133 height 16
